Goal: Task Accomplishment & Management: Manage account settings

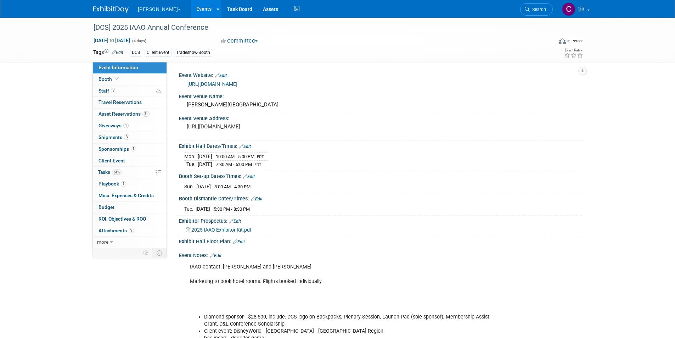
click at [191, 8] on link "Events" at bounding box center [204, 9] width 26 height 18
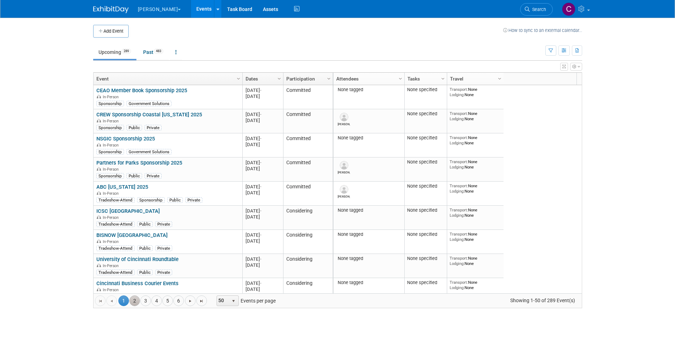
click at [136, 299] on link "2" at bounding box center [134, 300] width 11 height 11
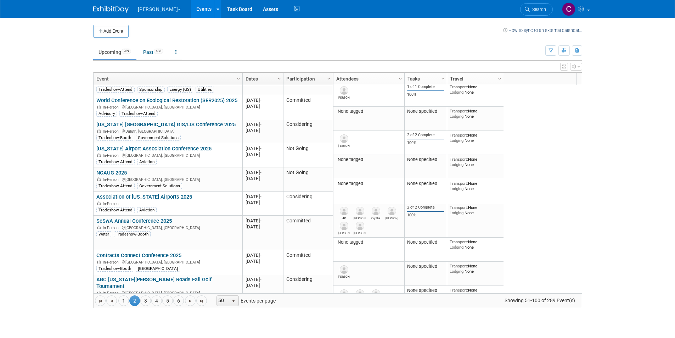
scroll to position [808, 0]
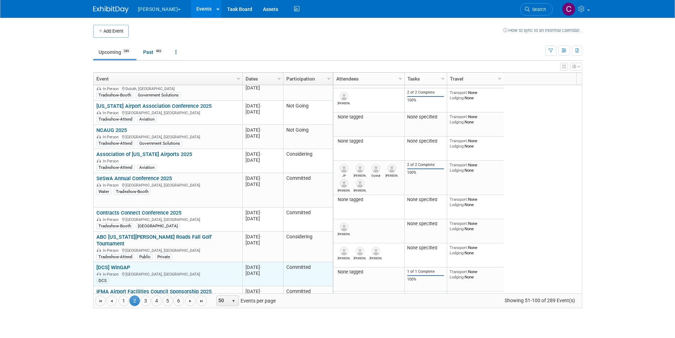
click at [116, 264] on link "[DCS] WinGAP" at bounding box center [113, 267] width 34 height 6
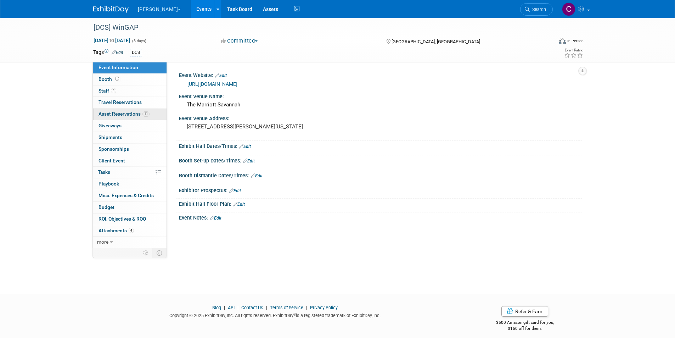
click at [125, 114] on span "Asset Reservations 11" at bounding box center [123, 114] width 51 height 6
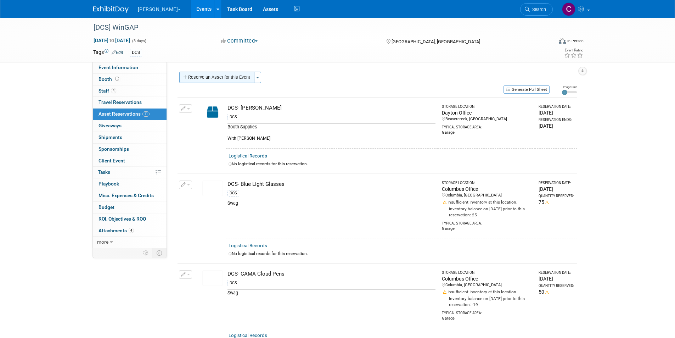
click at [219, 76] on button "Reserve an Asset for this Event" at bounding box center [216, 77] width 75 height 11
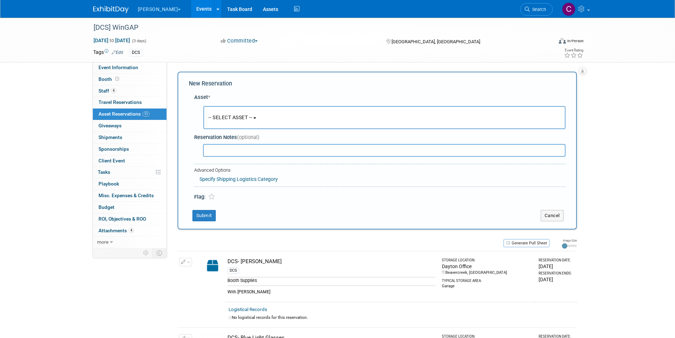
scroll to position [7, 0]
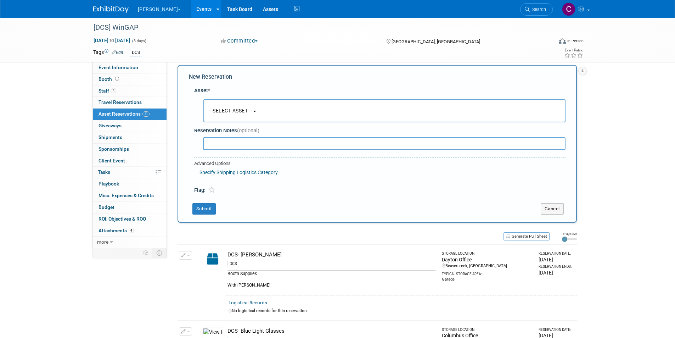
click at [238, 109] on span "-- SELECT ASSET --" at bounding box center [230, 111] width 44 height 6
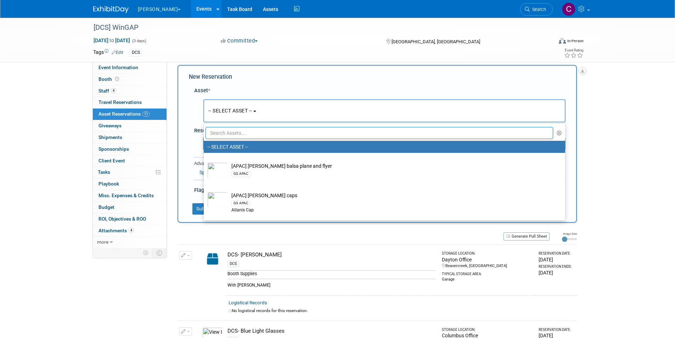
click at [228, 135] on input "text" at bounding box center [379, 133] width 348 height 12
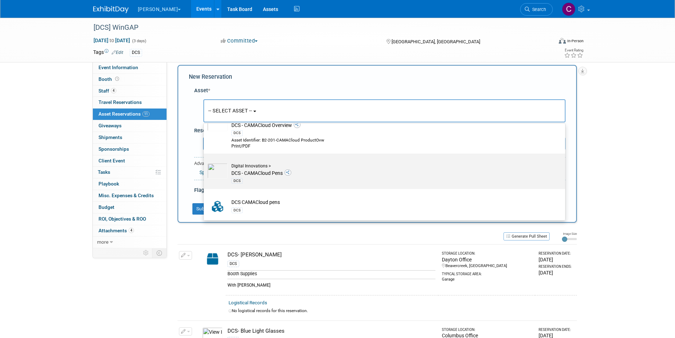
scroll to position [0, 0]
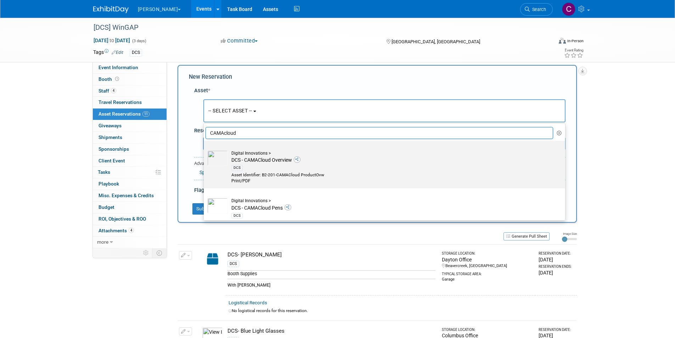
type input "CAMAcloud"
click at [245, 159] on td "Digital Innovations > DCS - CAMACloud Overview DCS Asset Identifier: B2-201-CAM…" at bounding box center [389, 167] width 323 height 34
click at [205, 149] on input "Digital Innovations > DCS - CAMACloud Overview DCS Asset Identifier: B2-201-CAM…" at bounding box center [202, 147] width 5 height 5
select select "10710689"
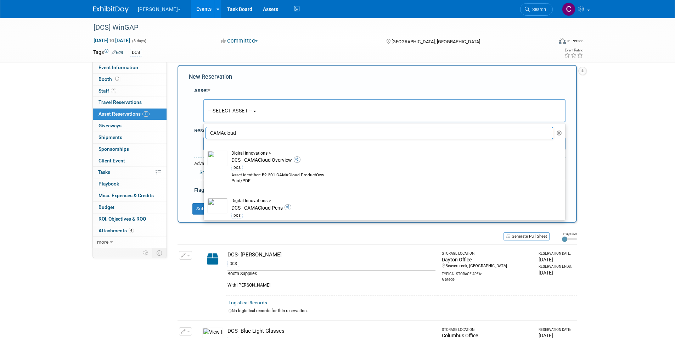
select select "9"
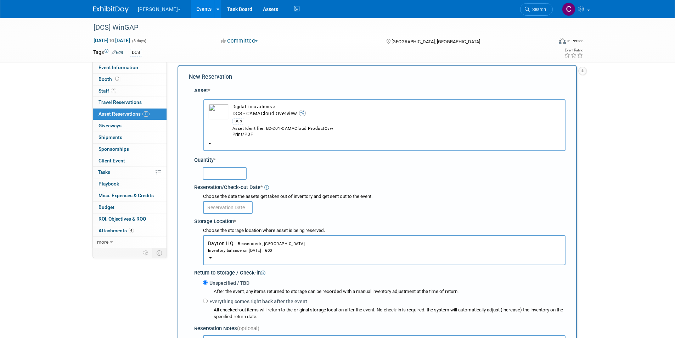
click at [222, 174] on input "text" at bounding box center [225, 173] width 44 height 13
type input "25"
click at [225, 205] on input "text" at bounding box center [228, 207] width 50 height 13
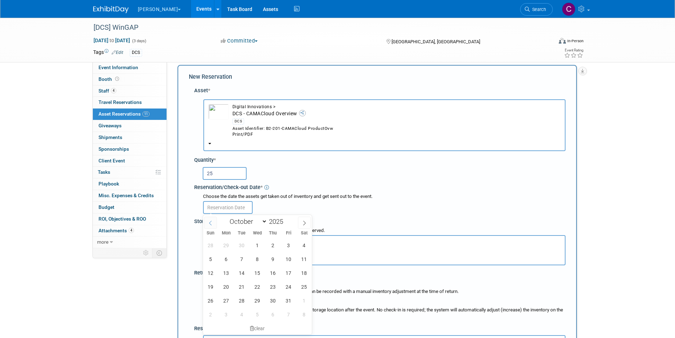
click at [212, 222] on icon at bounding box center [210, 222] width 5 height 5
select select "8"
click at [258, 290] on span "24" at bounding box center [257, 286] width 14 height 14
type input "[DATE]"
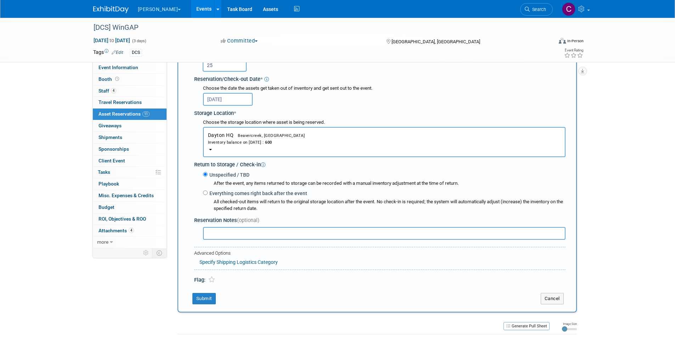
scroll to position [148, 0]
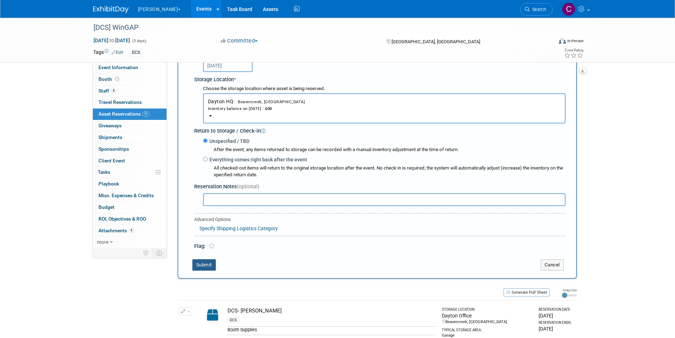
click at [202, 269] on button "Submit" at bounding box center [203, 264] width 23 height 11
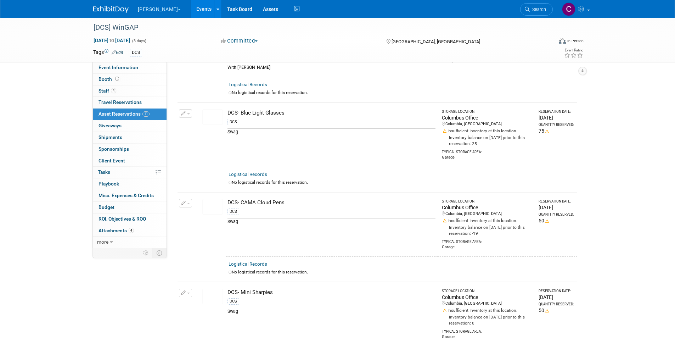
scroll to position [9, 0]
